Goal: Task Accomplishment & Management: Manage account settings

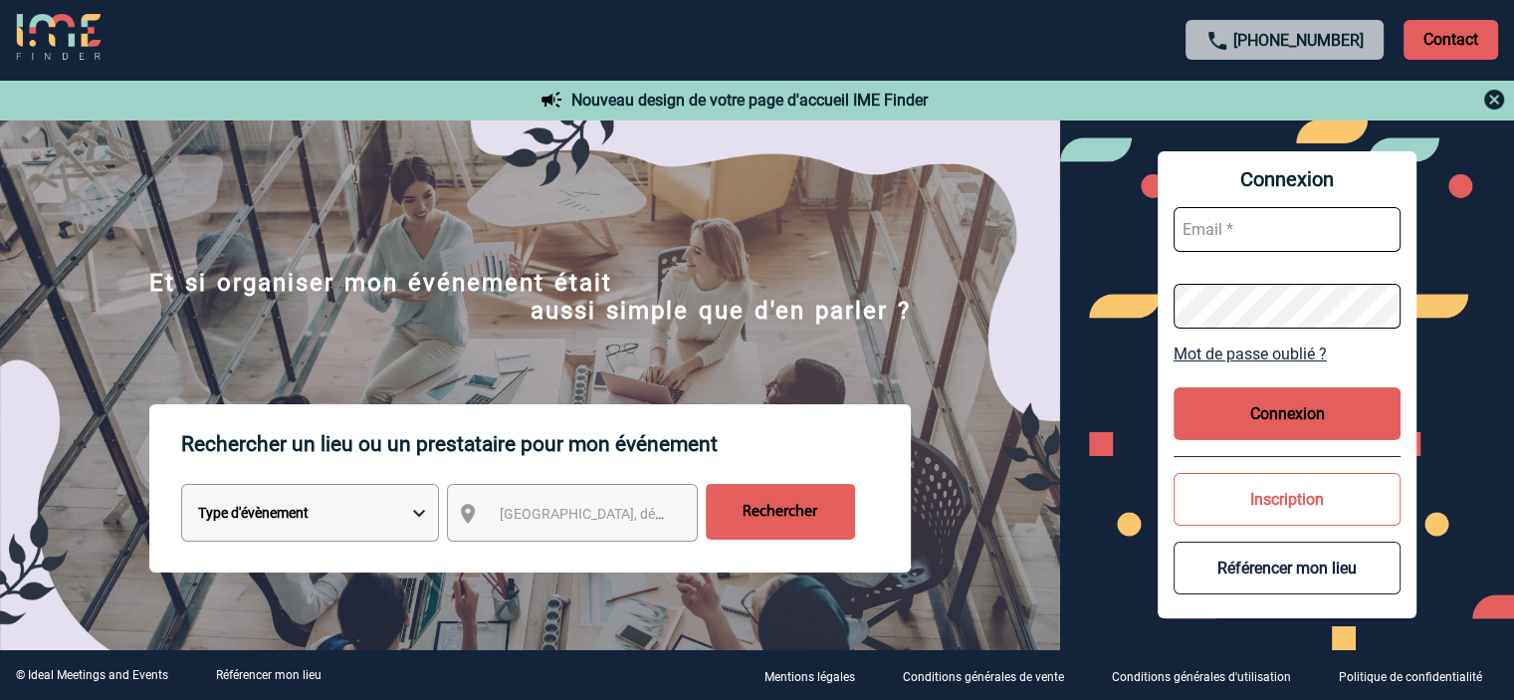
type input "[EMAIL_ADDRESS][DOMAIN_NAME]"
click at [1293, 405] on button "Connexion" at bounding box center [1287, 413] width 227 height 53
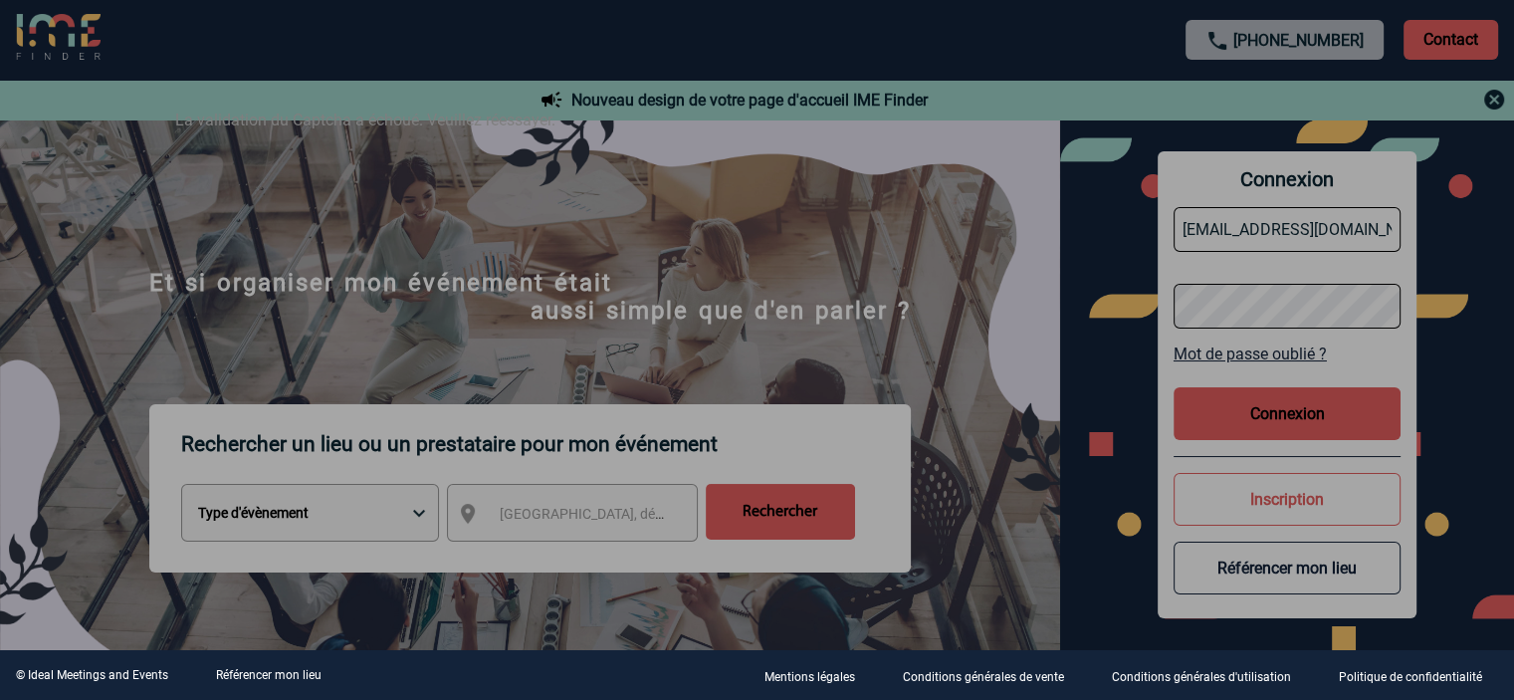
click at [1278, 414] on div at bounding box center [757, 350] width 1514 height 700
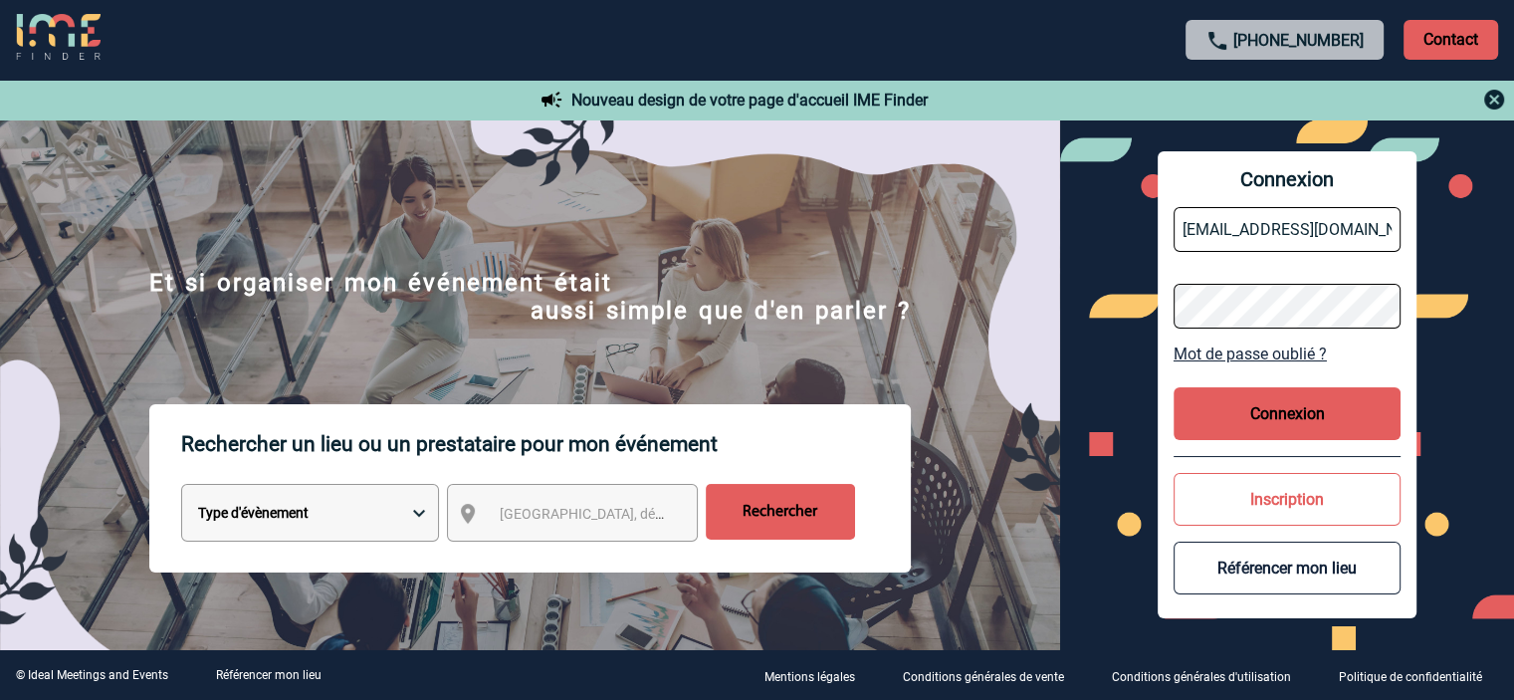
click at [1264, 407] on button "Connexion" at bounding box center [1287, 413] width 227 height 53
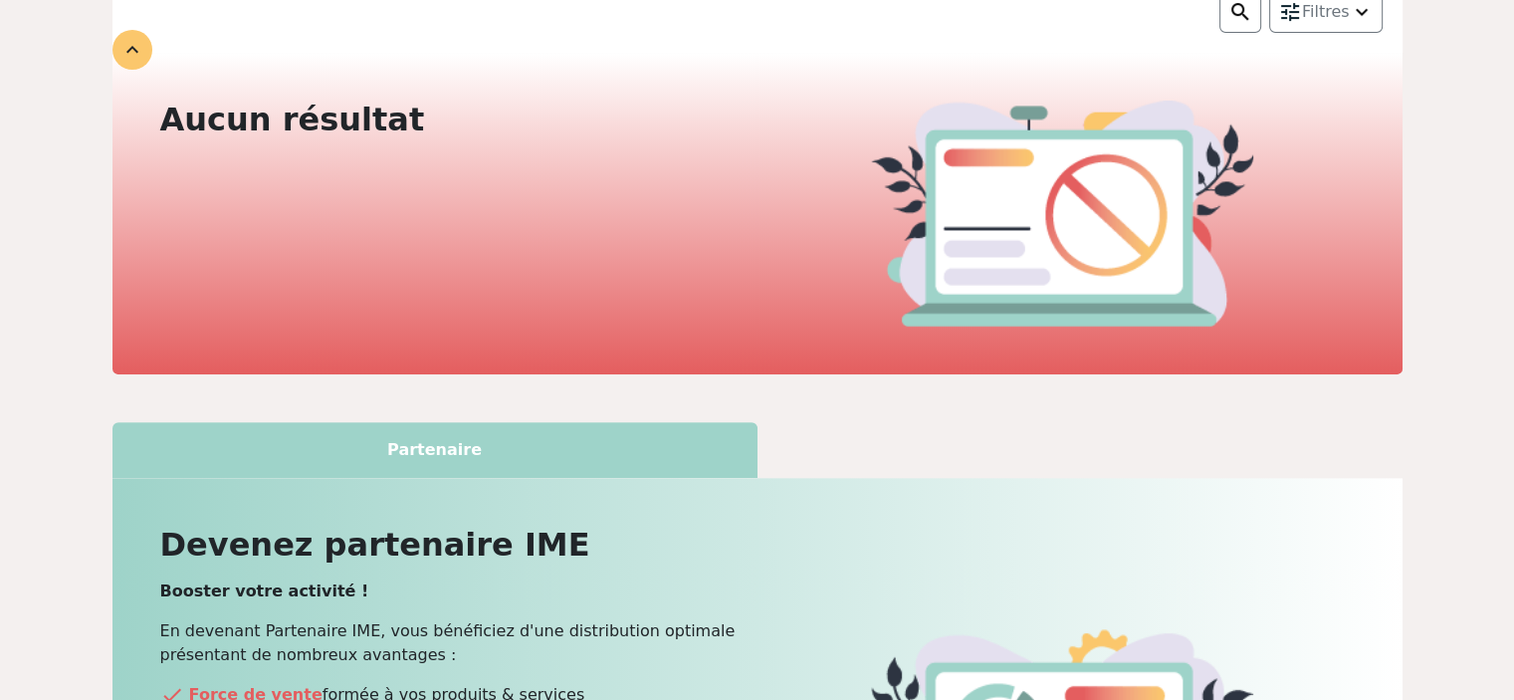
scroll to position [299, 0]
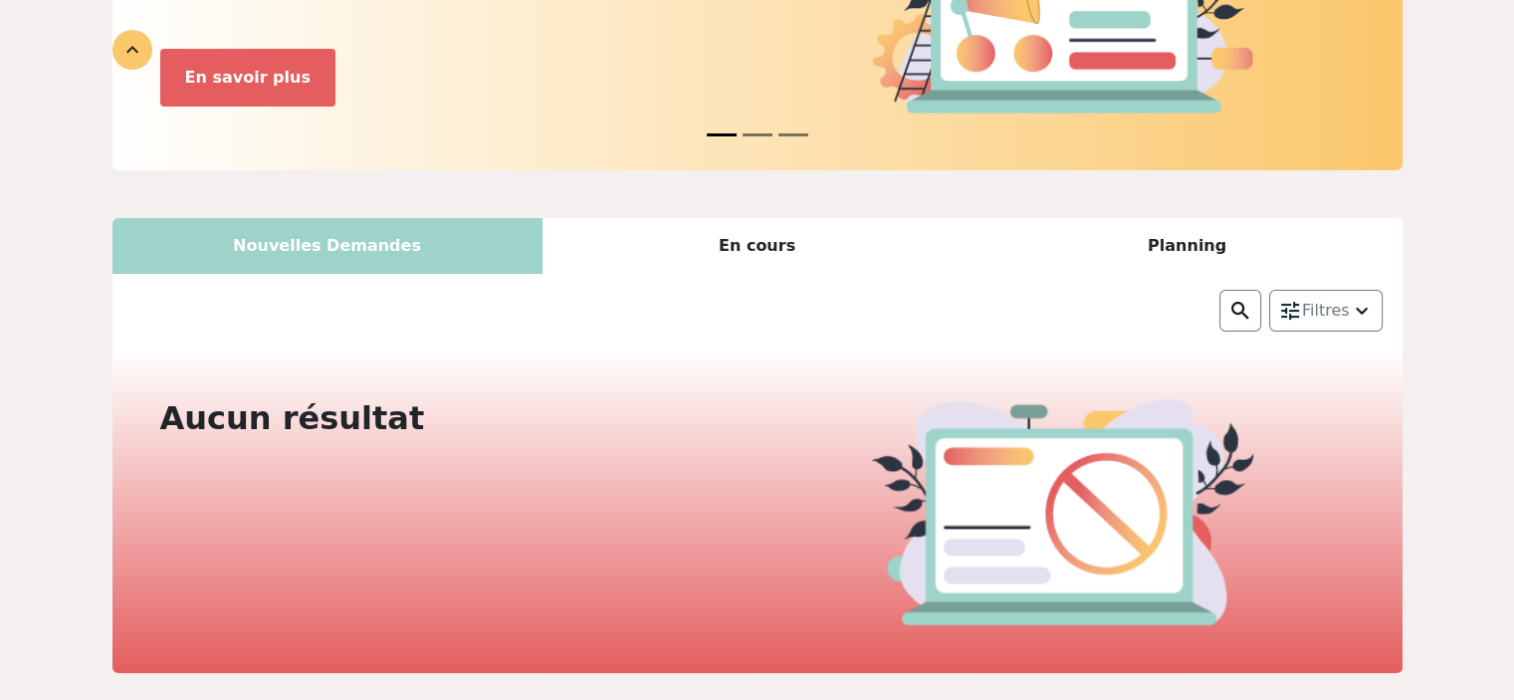
click at [764, 228] on div "En cours" at bounding box center [758, 246] width 430 height 56
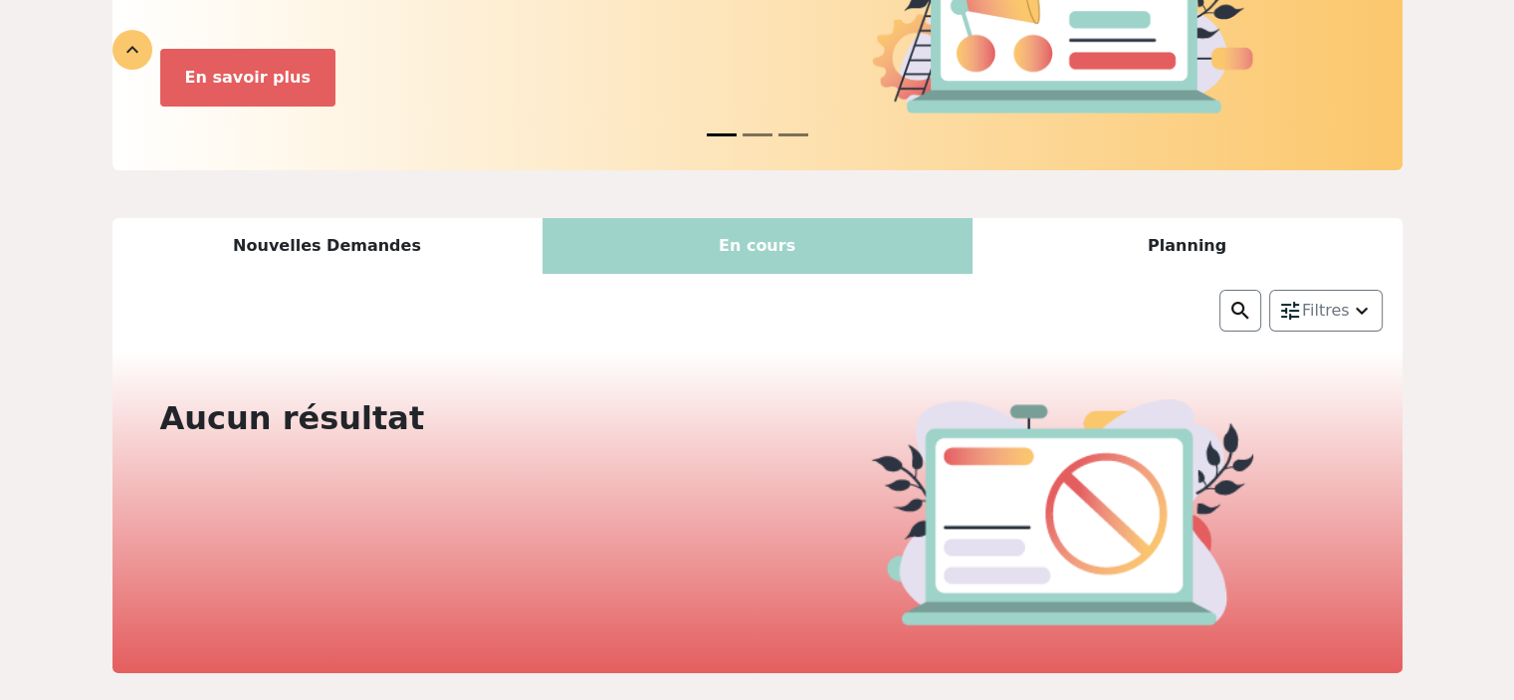
click at [1144, 246] on div "Planning" at bounding box center [1188, 246] width 430 height 56
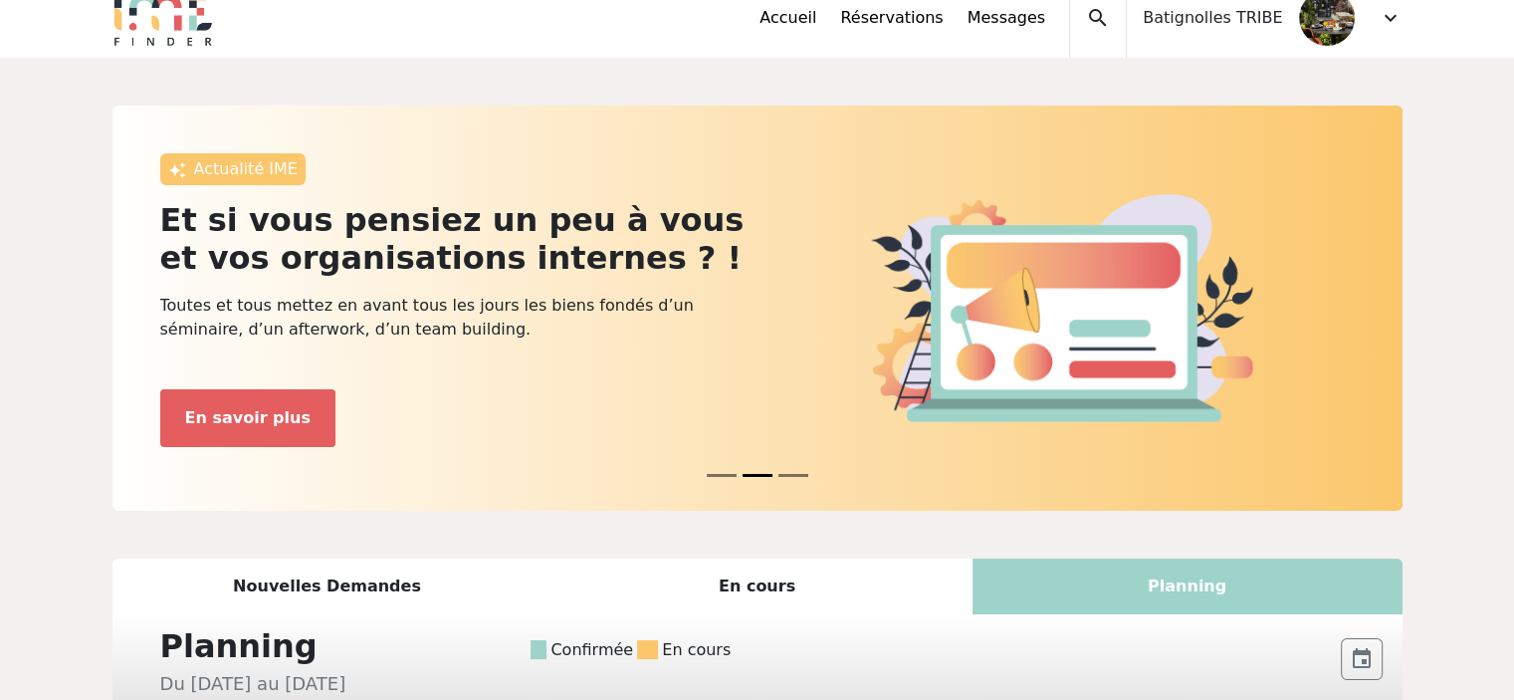
scroll to position [0, 0]
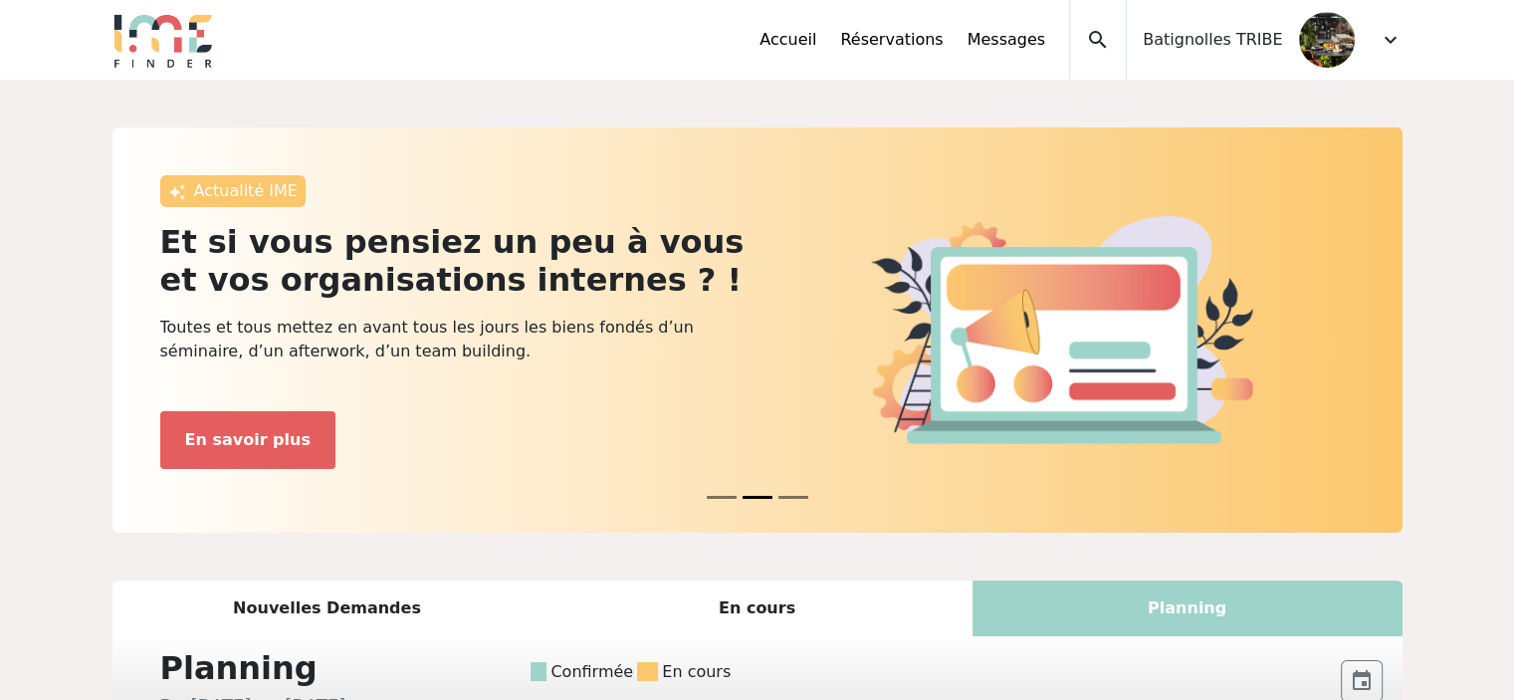
click at [1276, 41] on span "Batignolles TRIBE" at bounding box center [1212, 40] width 139 height 24
click at [1383, 38] on span "expand_more" at bounding box center [1391, 40] width 24 height 24
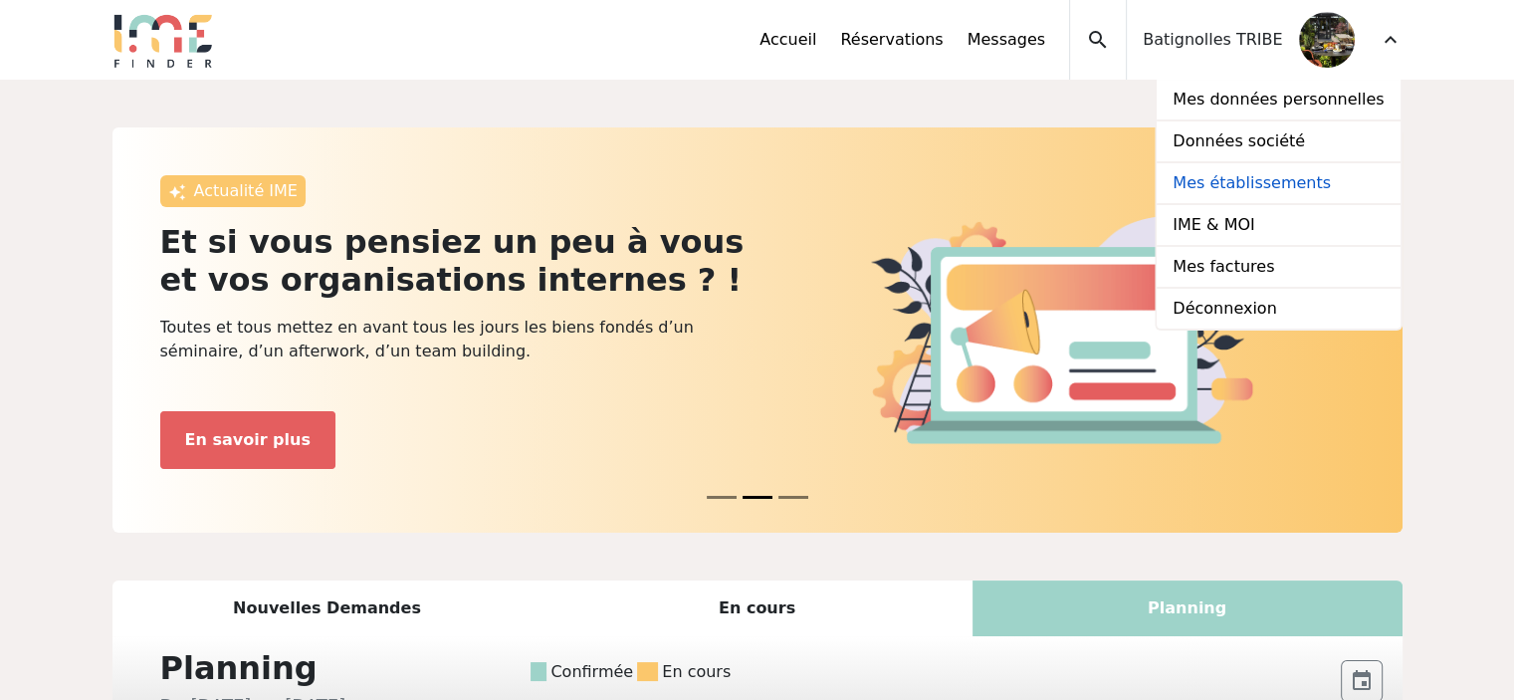
click at [1283, 186] on link "Mes établissements" at bounding box center [1278, 184] width 243 height 42
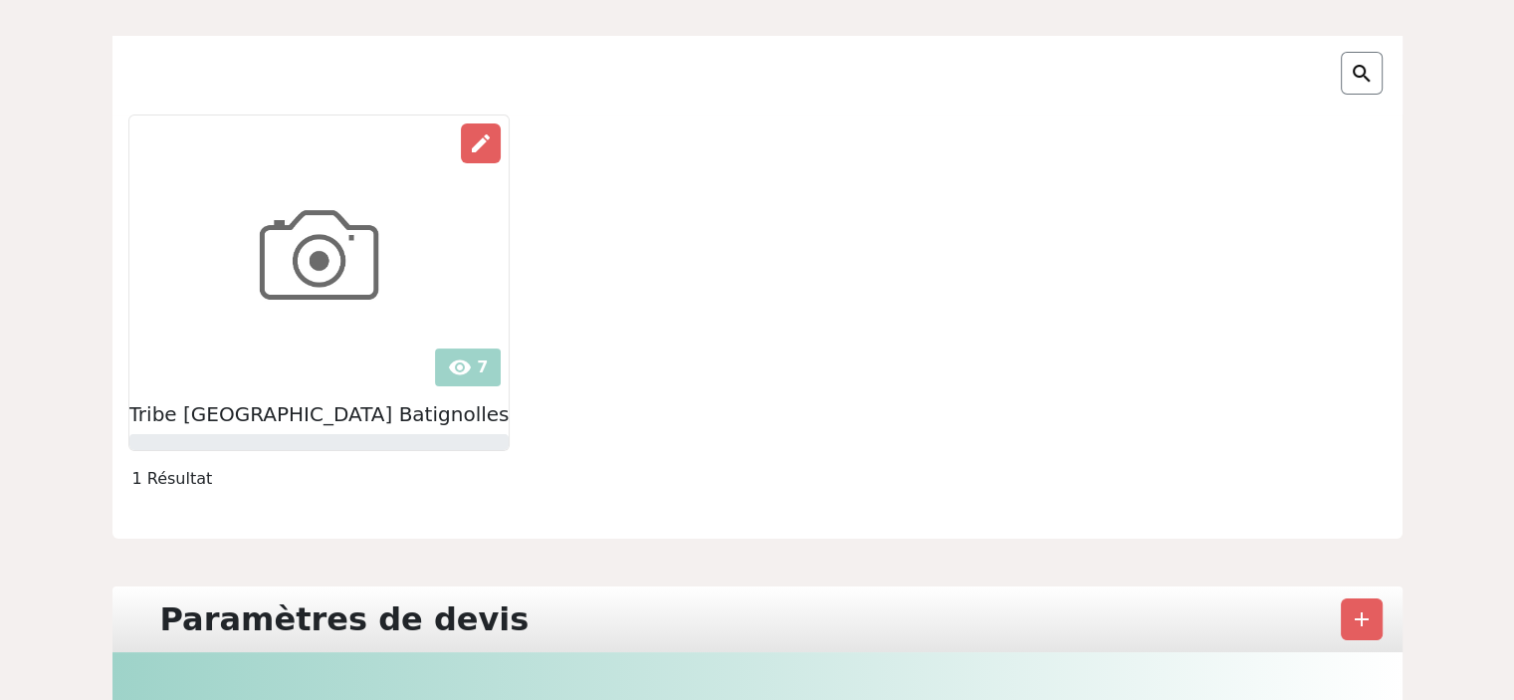
scroll to position [196, 0]
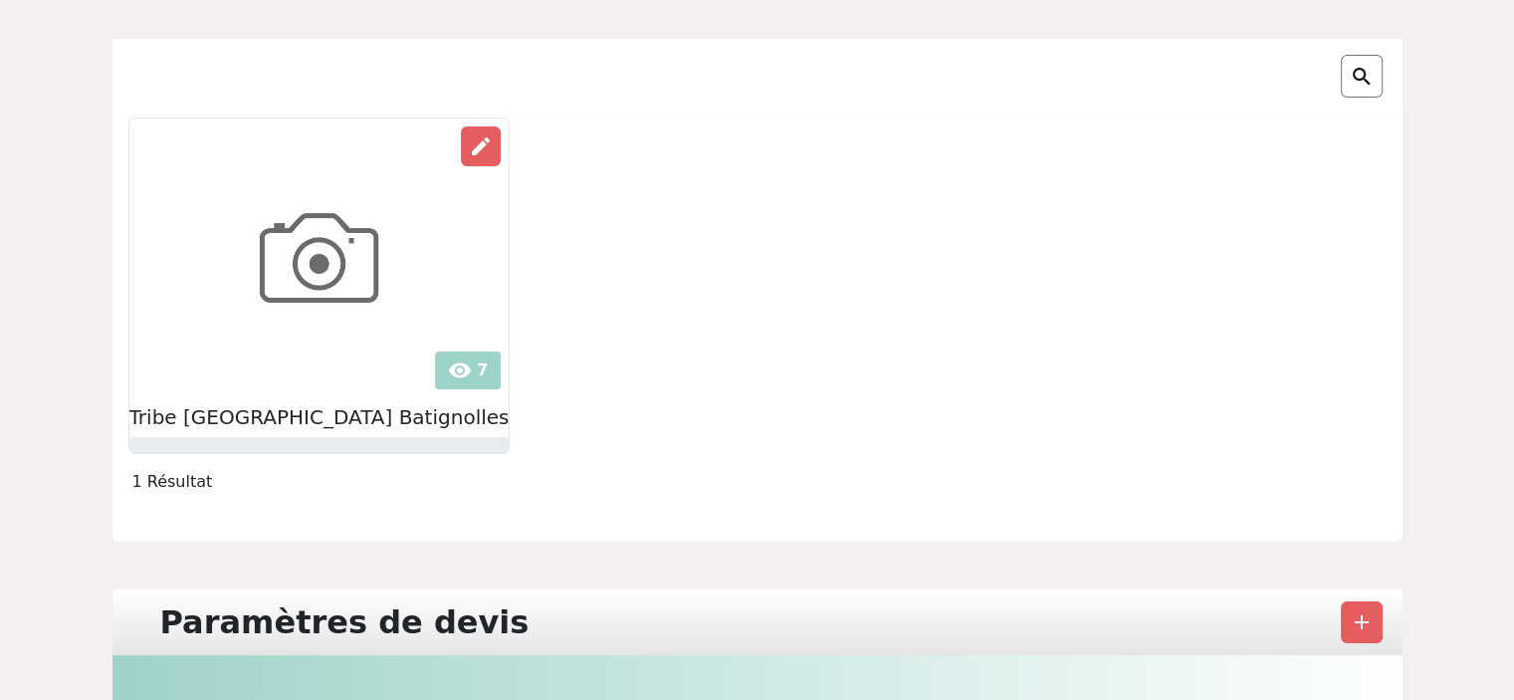
click at [338, 289] on img at bounding box center [318, 257] width 338 height 279
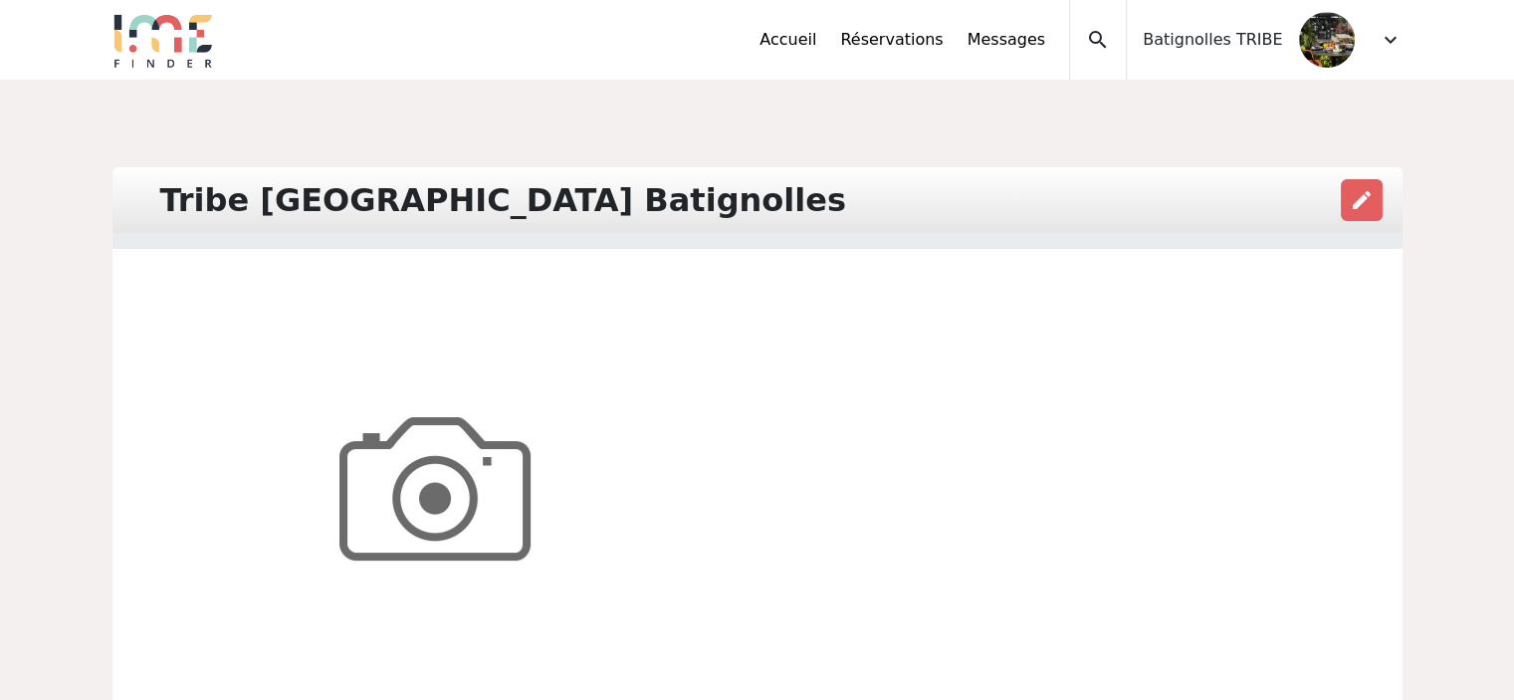
click at [1275, 44] on span "Batignolles TRIBE" at bounding box center [1212, 40] width 139 height 24
click at [1398, 40] on span "expand_more" at bounding box center [1391, 40] width 24 height 24
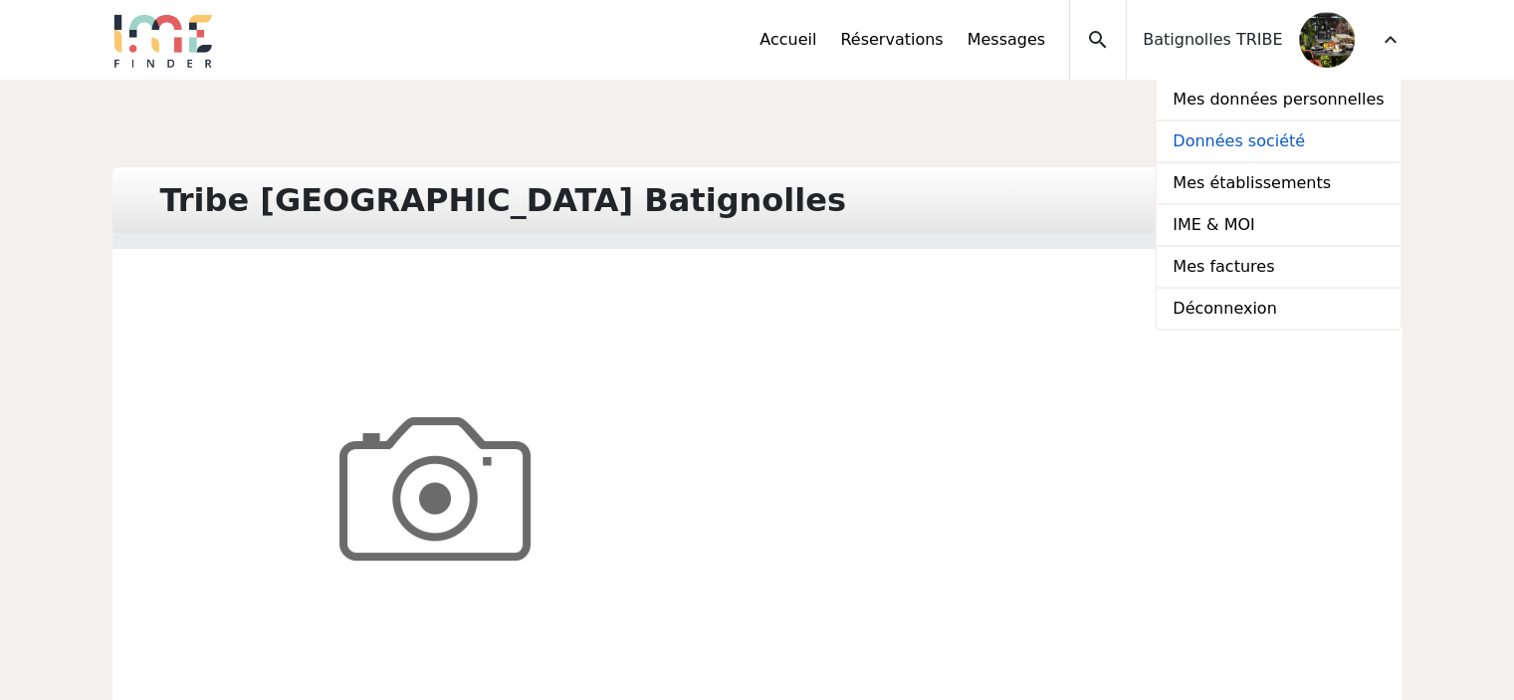
click at [1288, 137] on link "Données société" at bounding box center [1278, 142] width 243 height 42
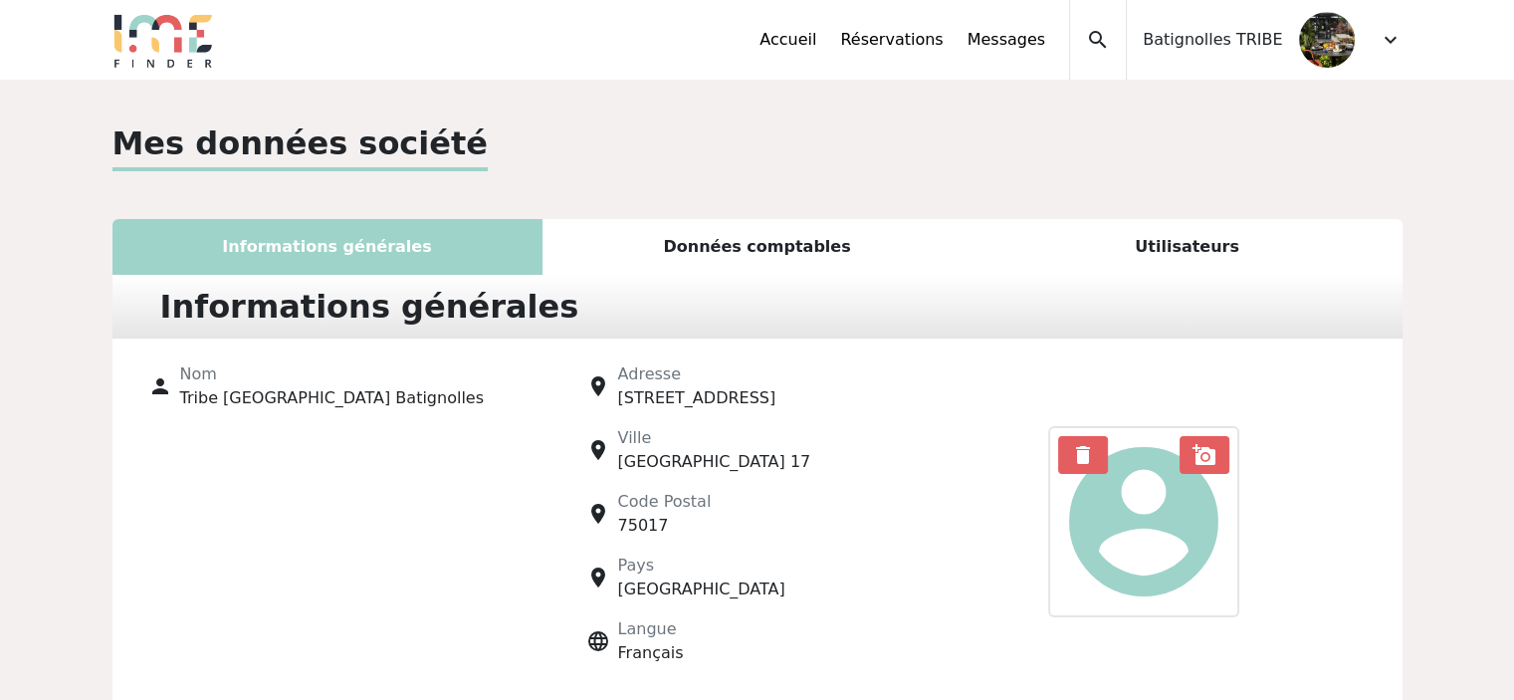
click at [1386, 36] on span "expand_more" at bounding box center [1391, 40] width 24 height 24
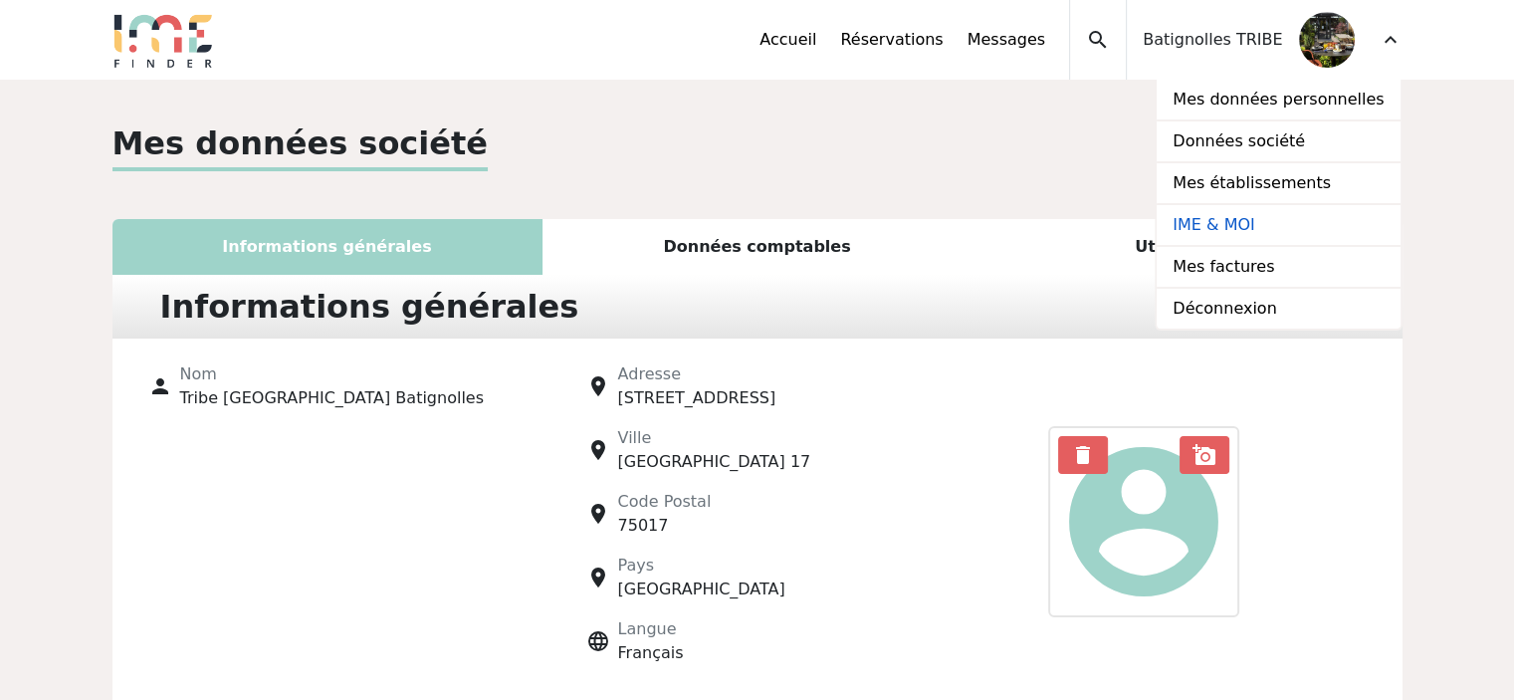
click at [1254, 224] on link "IME & MOI" at bounding box center [1278, 226] width 243 height 42
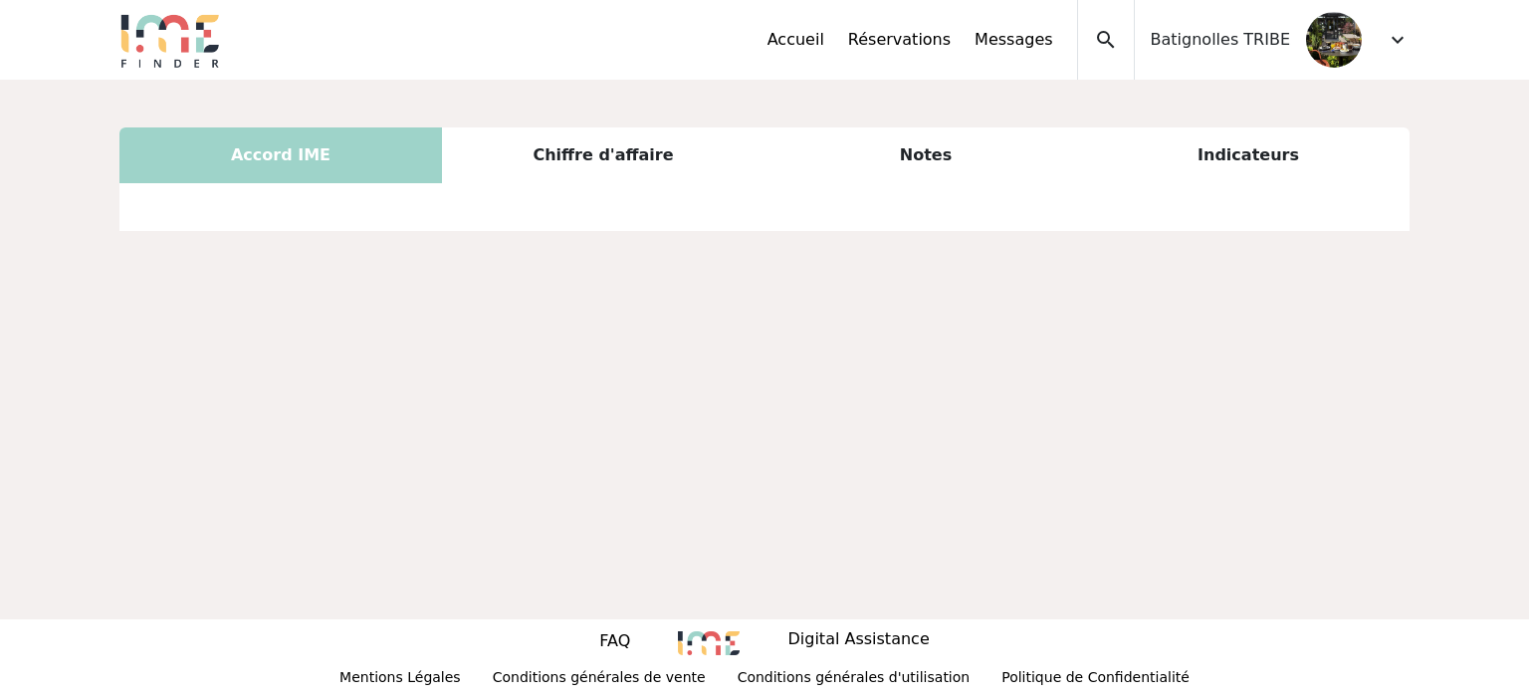
click at [625, 148] on div "Chiffre d'affaire" at bounding box center [603, 155] width 323 height 56
